Goal: Task Accomplishment & Management: Use online tool/utility

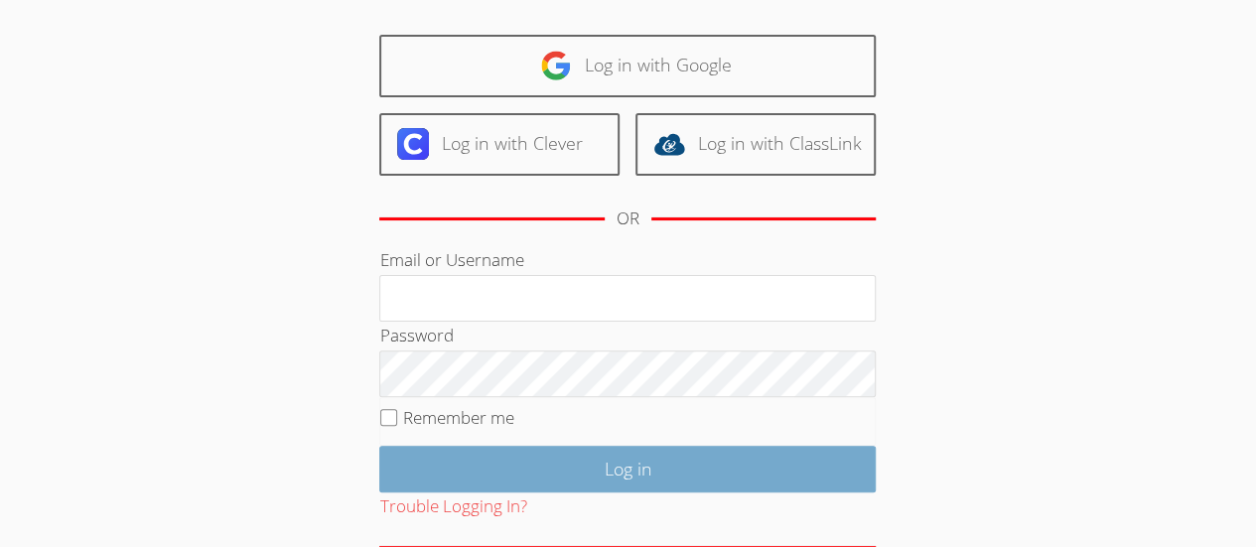
scroll to position [222, 0]
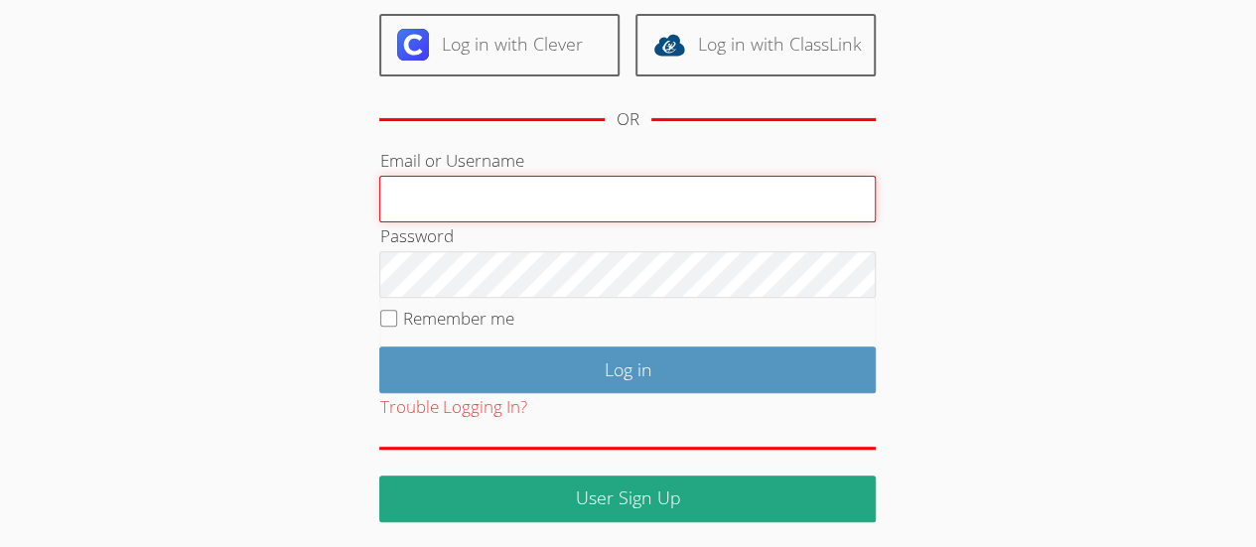
click at [507, 210] on input "Email or Username" at bounding box center [627, 200] width 497 height 48
type input "celinep"
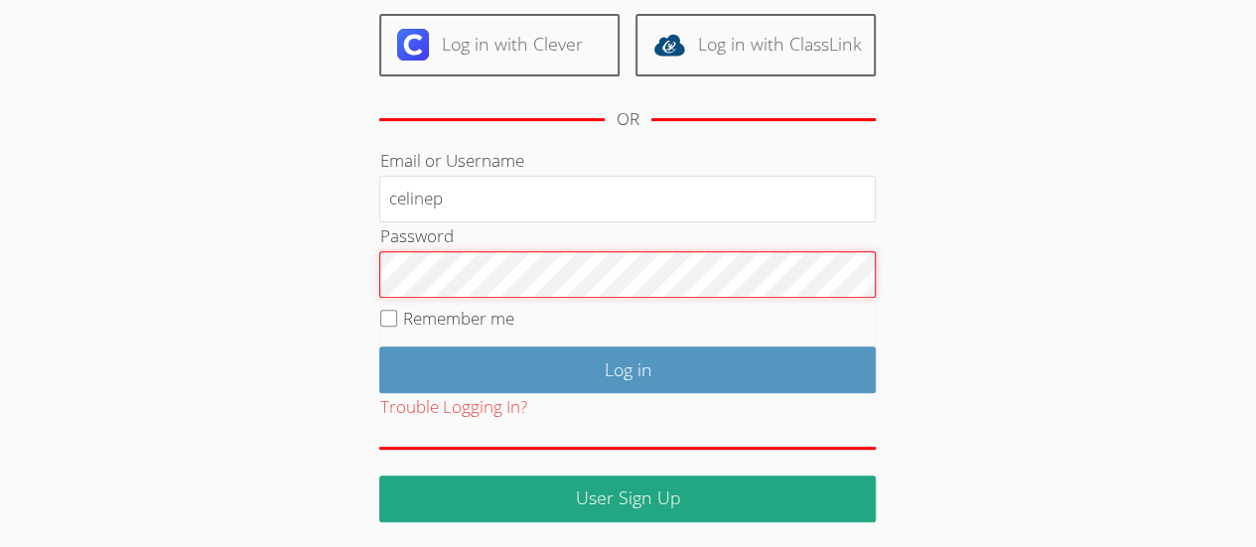
click at [379, 347] on input "Log in" at bounding box center [627, 370] width 497 height 47
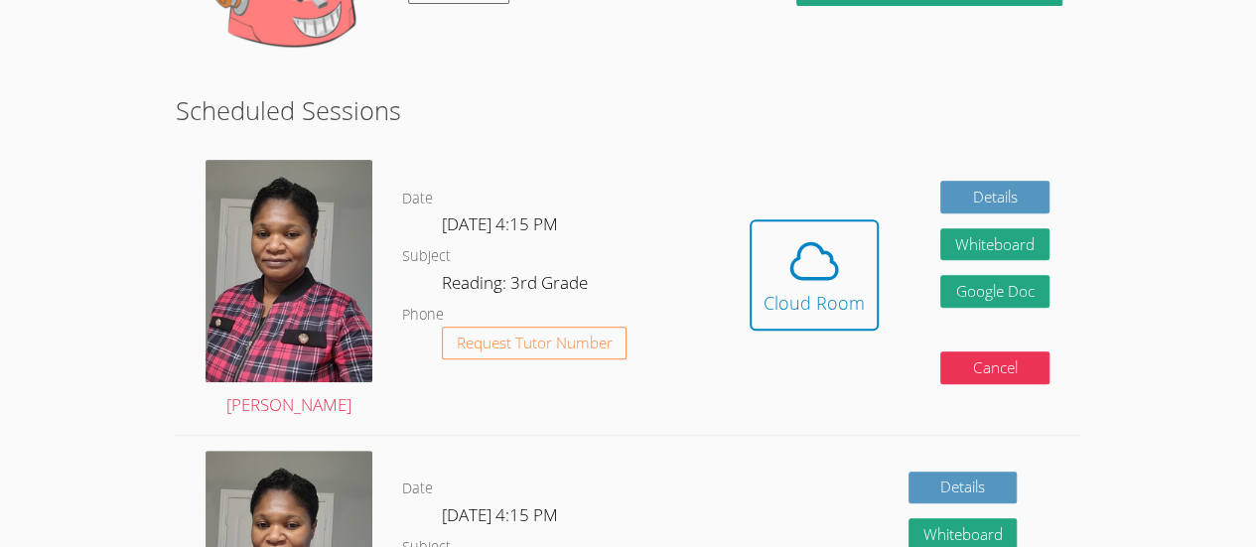
scroll to position [397, 0]
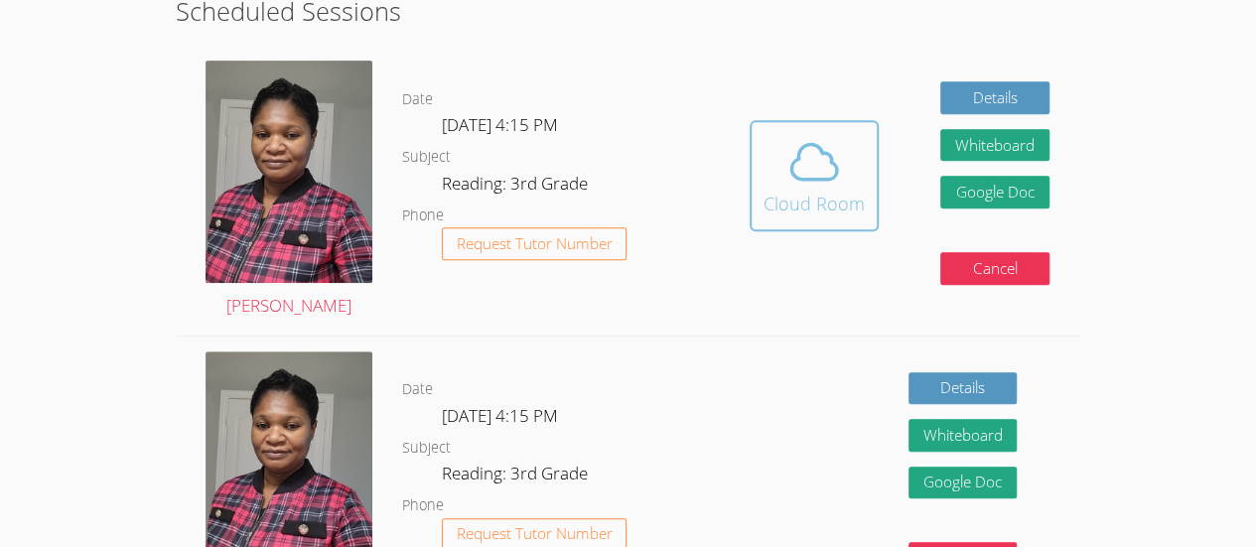
click at [775, 190] on div "Cloud Room" at bounding box center [814, 204] width 101 height 28
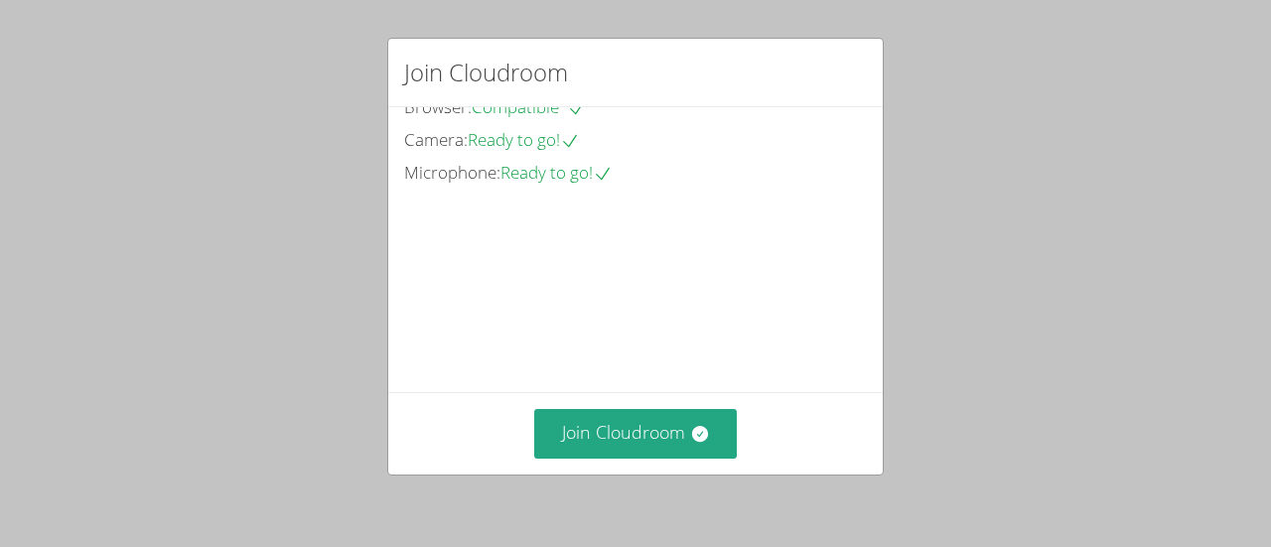
scroll to position [155, 0]
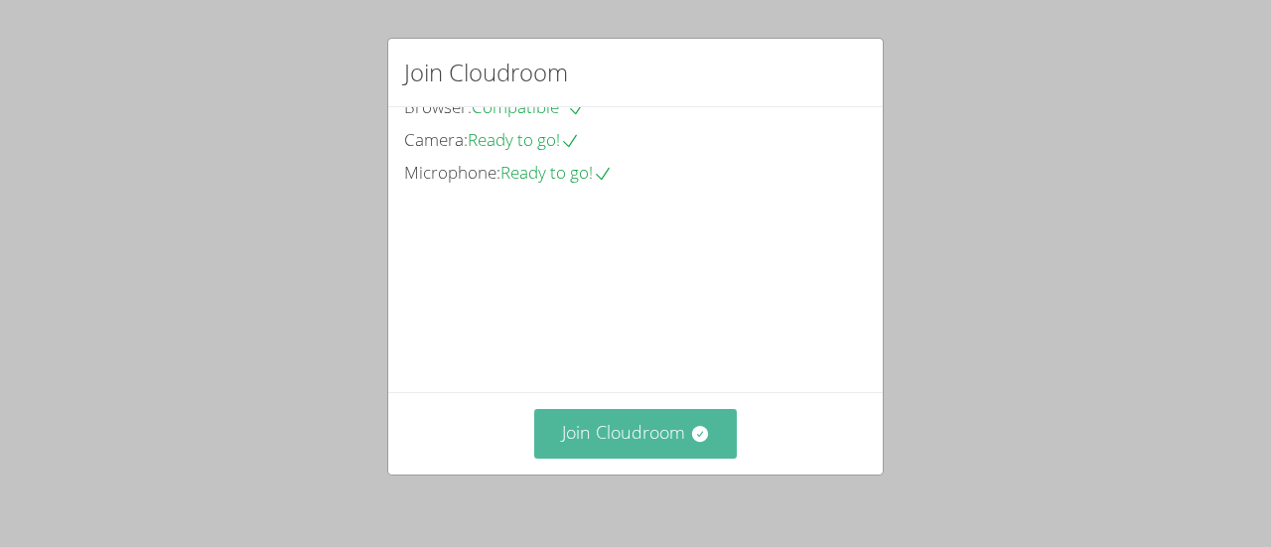
click at [623, 435] on button "Join Cloudroom" at bounding box center [636, 433] width 204 height 49
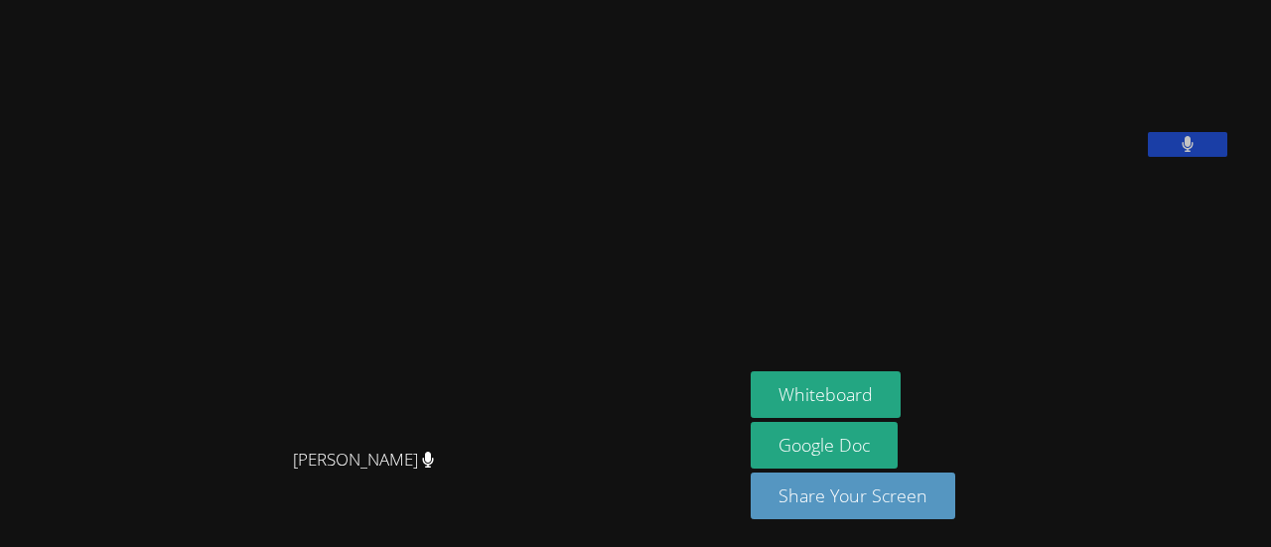
click at [1207, 157] on button at bounding box center [1187, 144] width 79 height 25
click at [1198, 153] on icon at bounding box center [1187, 144] width 21 height 17
click at [843, 405] on button "Whiteboard" at bounding box center [826, 394] width 150 height 47
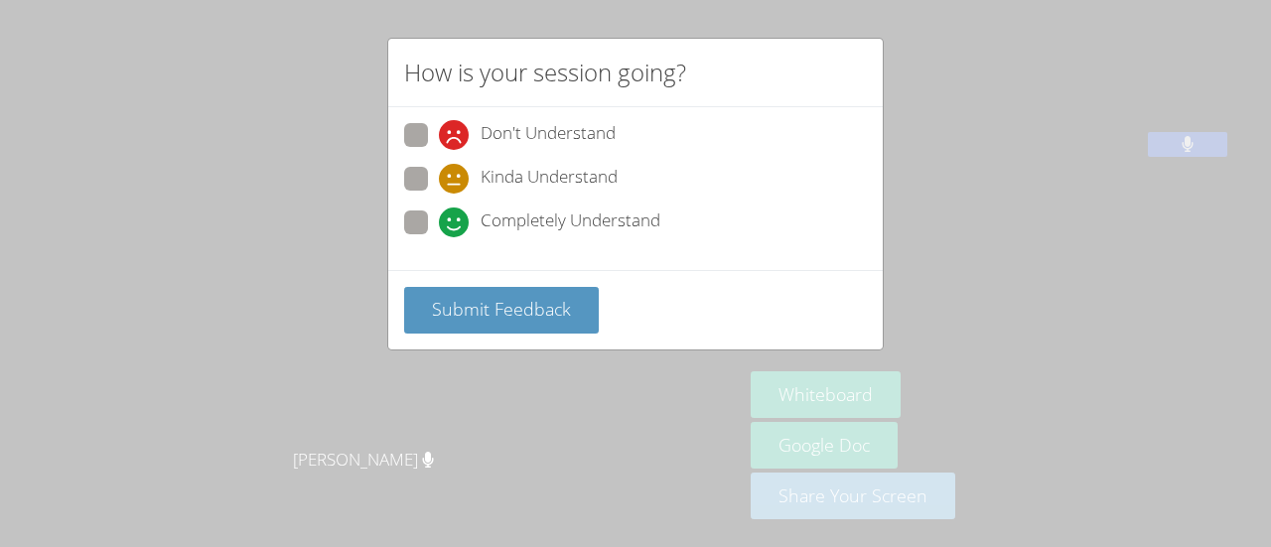
click at [439, 237] on span at bounding box center [439, 237] width 0 height 0
click at [439, 222] on input "Completely Understand" at bounding box center [447, 219] width 17 height 17
radio input "true"
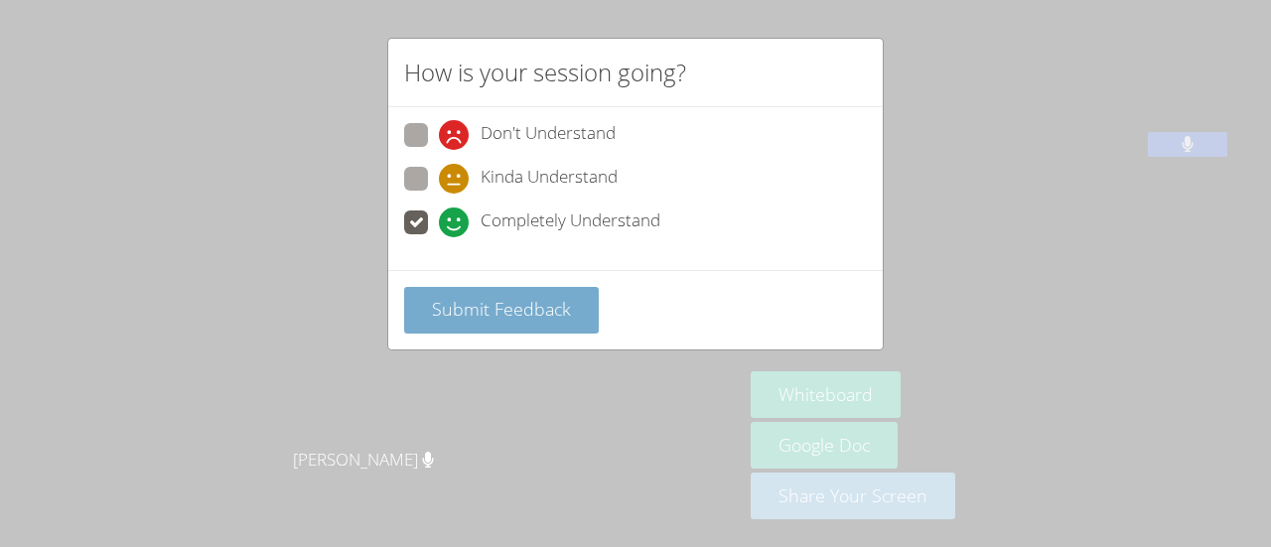
click at [477, 305] on span "Submit Feedback" at bounding box center [501, 309] width 139 height 24
